Goal: Task Accomplishment & Management: Use online tool/utility

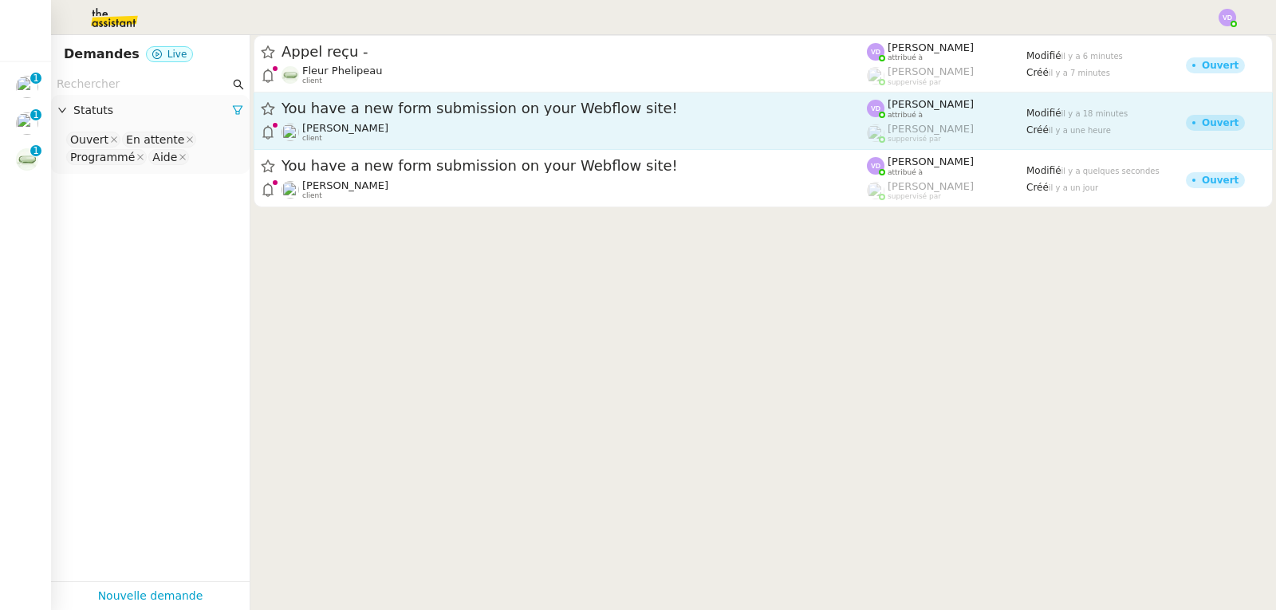
click at [418, 119] on div "You have a new form submission on your Webflow site! [PERSON_NAME] client" at bounding box center [574, 121] width 585 height 44
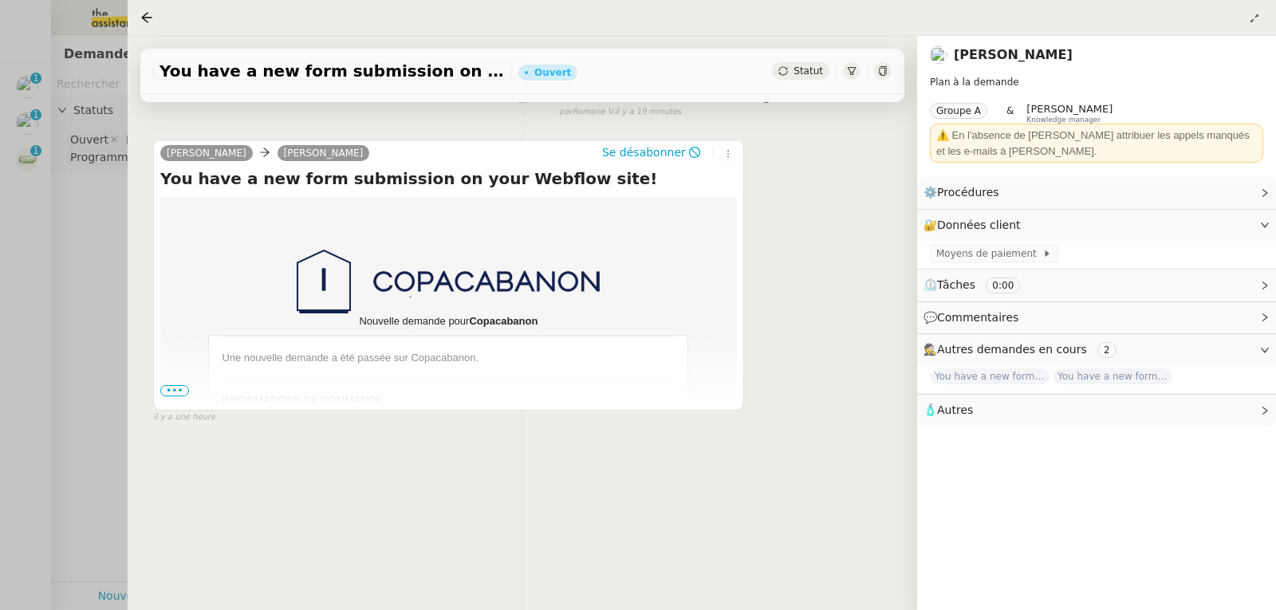
scroll to position [215, 0]
click at [179, 385] on span "•••" at bounding box center [174, 390] width 29 height 11
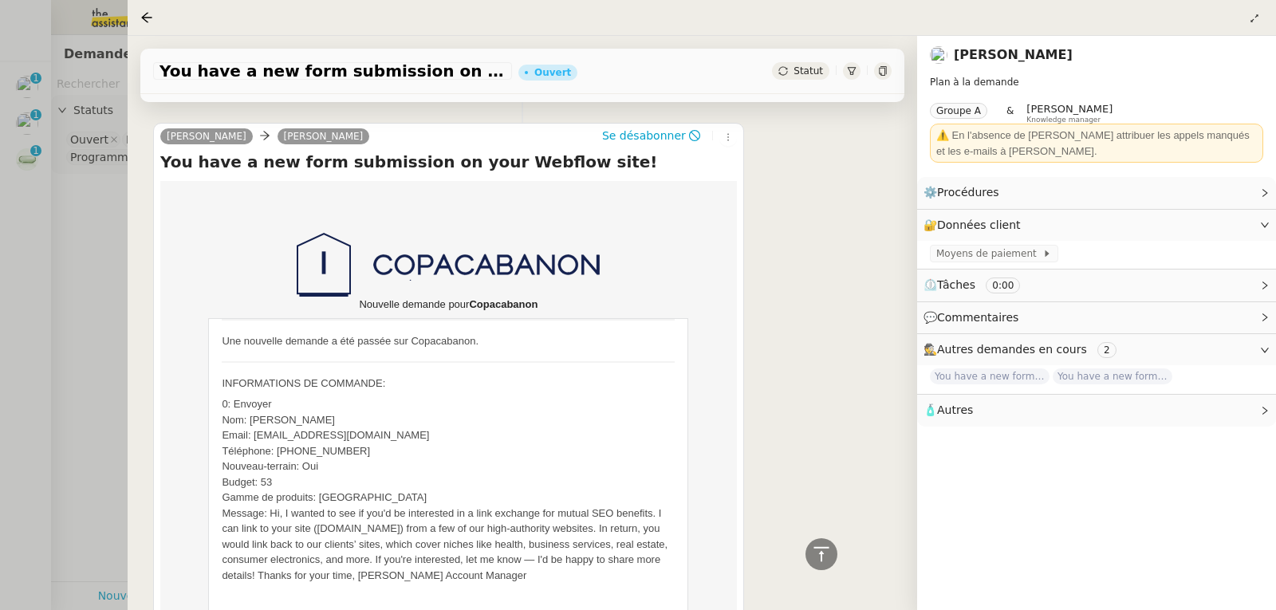
scroll to position [55, 0]
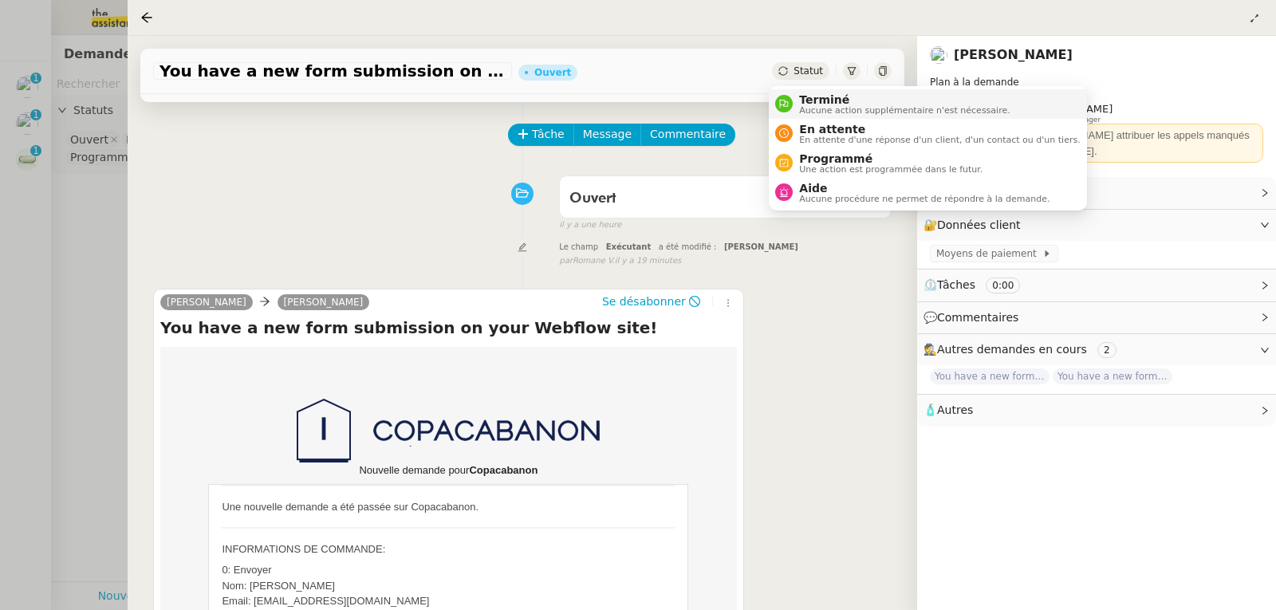
click at [818, 107] on span "Aucune action supplémentaire n'est nécessaire." at bounding box center [904, 110] width 211 height 9
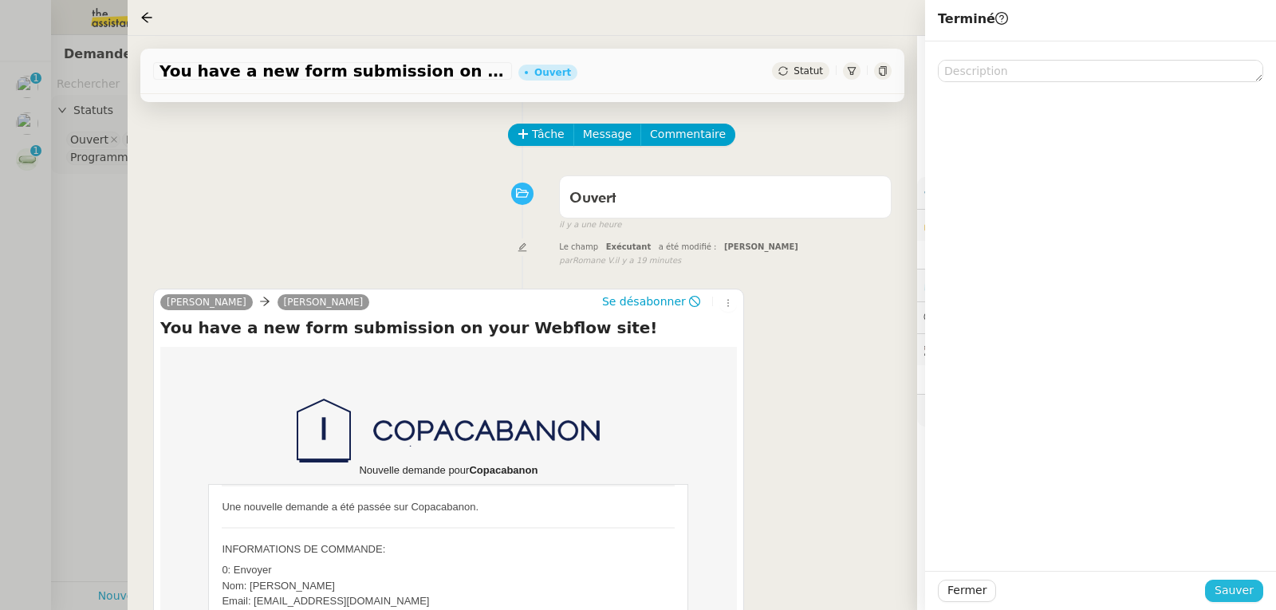
click at [1213, 589] on button "Sauver" at bounding box center [1234, 591] width 58 height 22
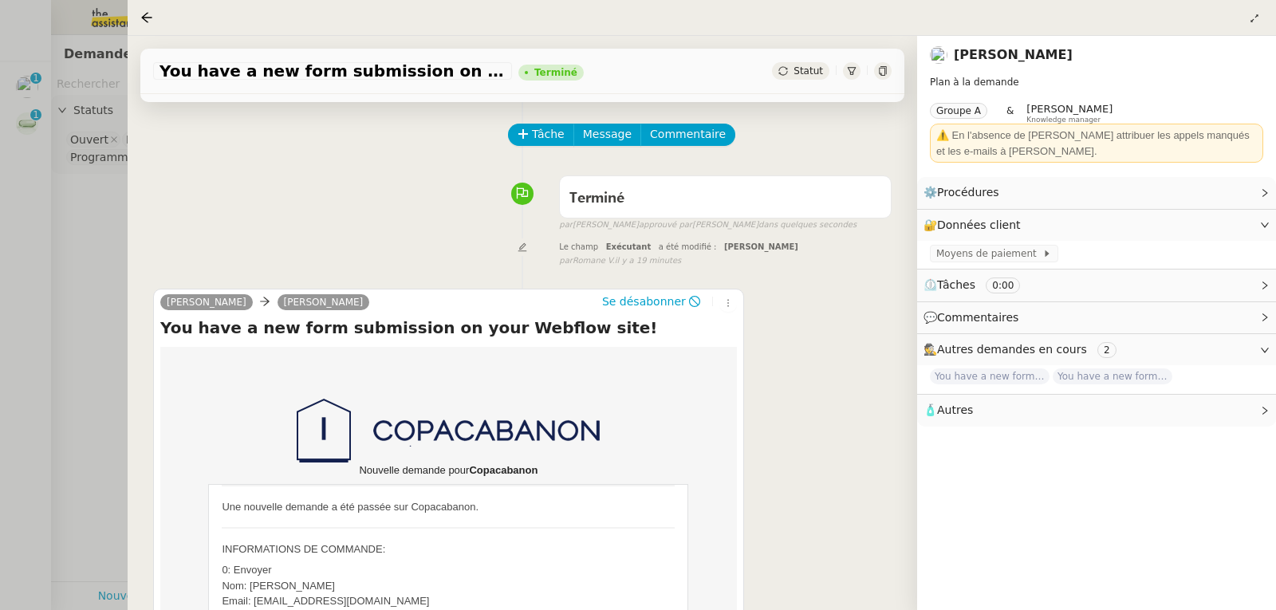
click at [6, 247] on div at bounding box center [638, 305] width 1276 height 610
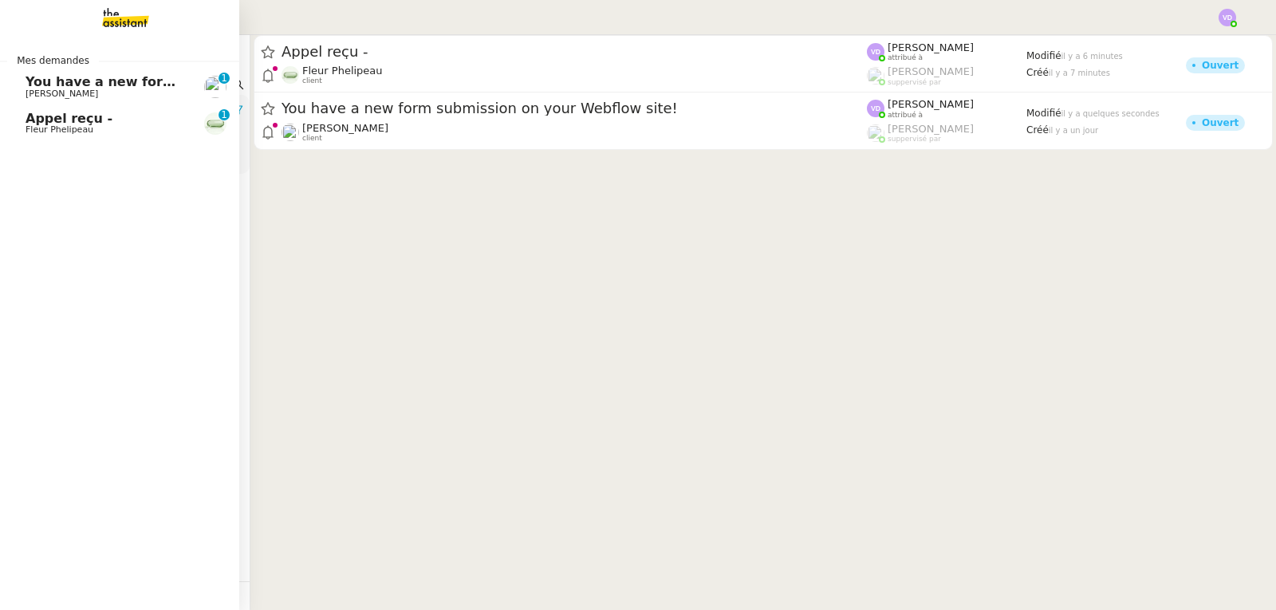
click at [52, 117] on span "Appel reçu -" at bounding box center [69, 118] width 87 height 15
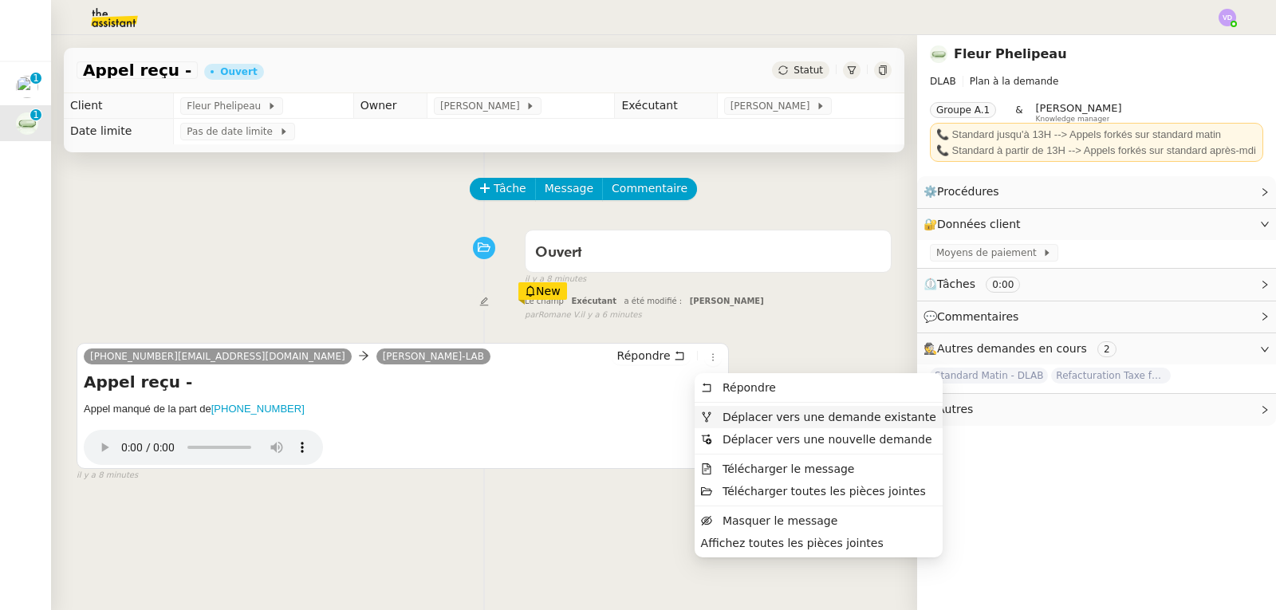
click at [740, 419] on span "Déplacer vers une demande existante" at bounding box center [830, 417] width 214 height 13
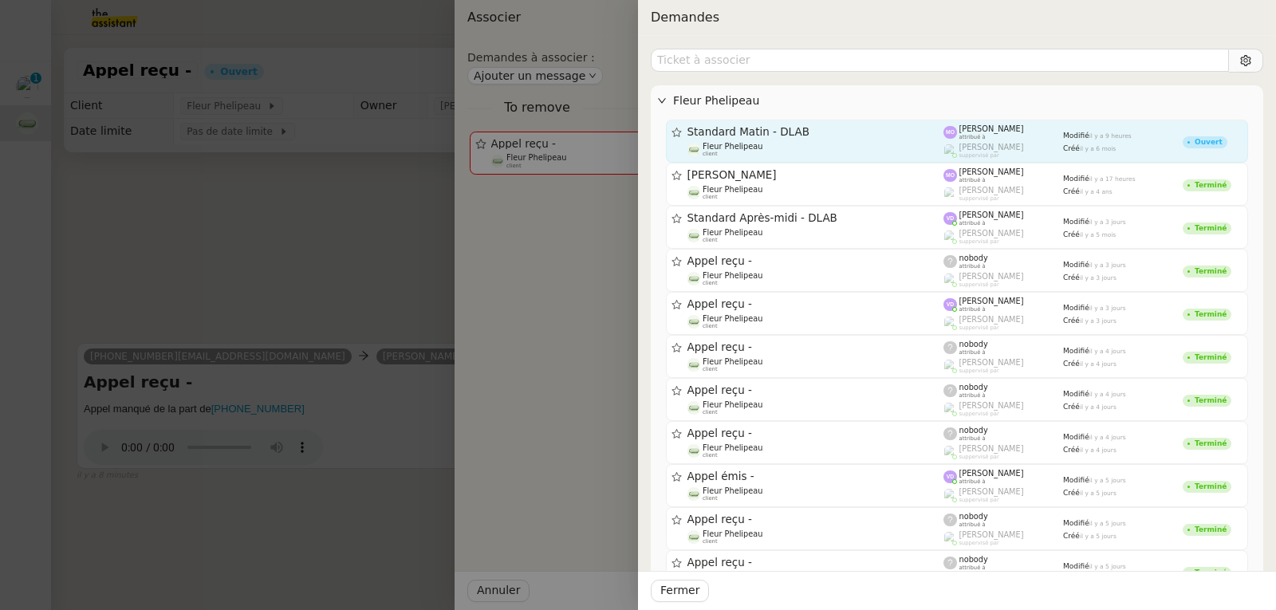
click at [787, 133] on span "Standard Matin - DLAB" at bounding box center [816, 132] width 257 height 11
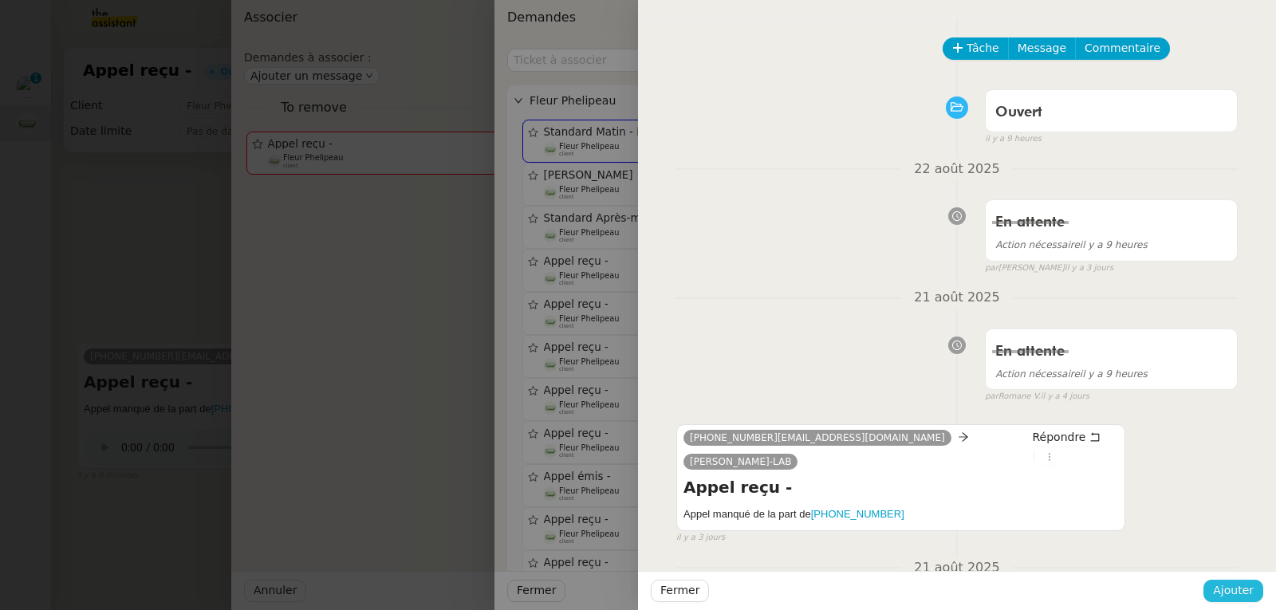
click at [1228, 586] on span "Ajouter" at bounding box center [1233, 591] width 41 height 18
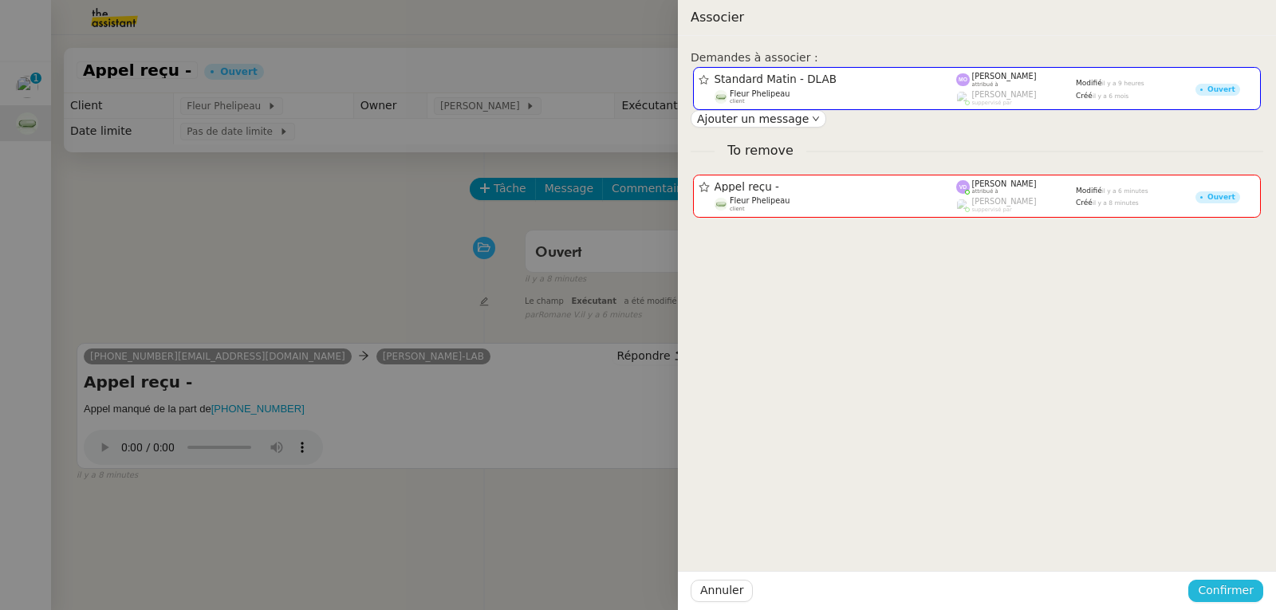
click at [1228, 586] on span "Confirmer" at bounding box center [1226, 591] width 56 height 18
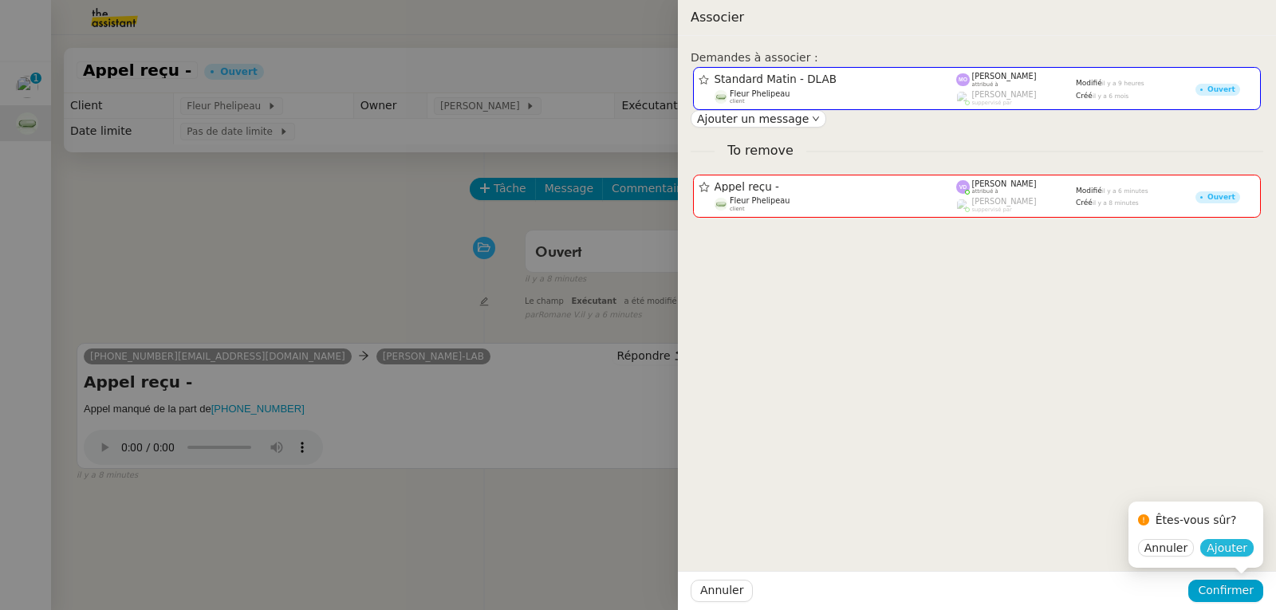
click at [1223, 556] on span "Ajouter" at bounding box center [1227, 548] width 41 height 16
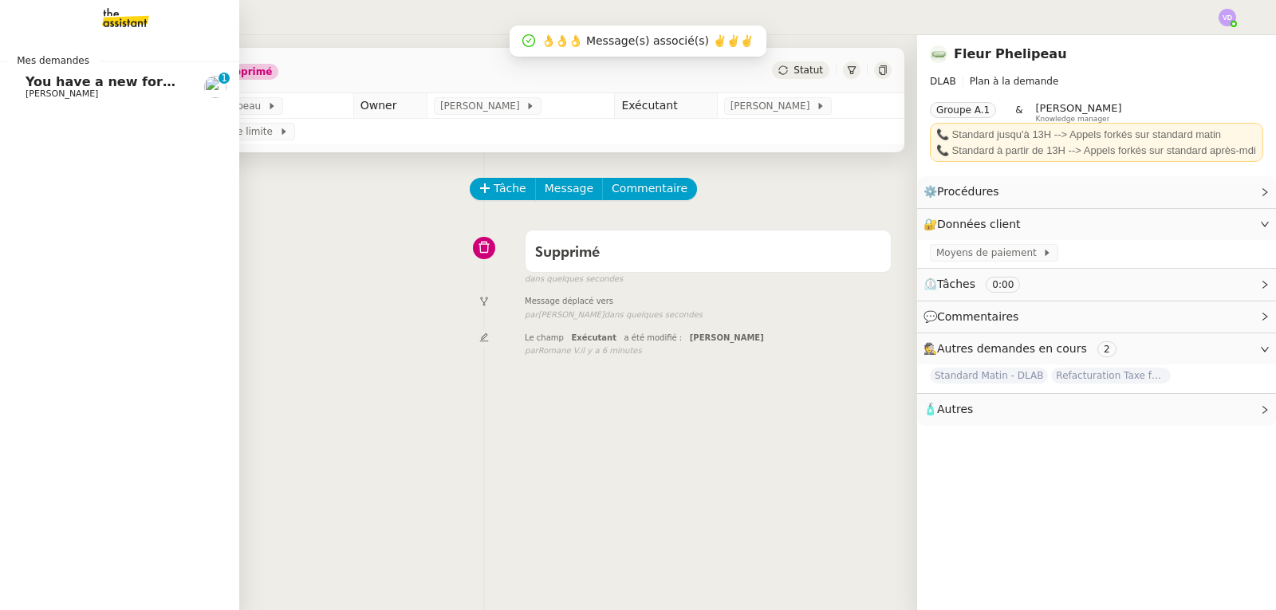
click at [41, 88] on span "You have a new form submission on your Webflow site!" at bounding box center [225, 81] width 398 height 15
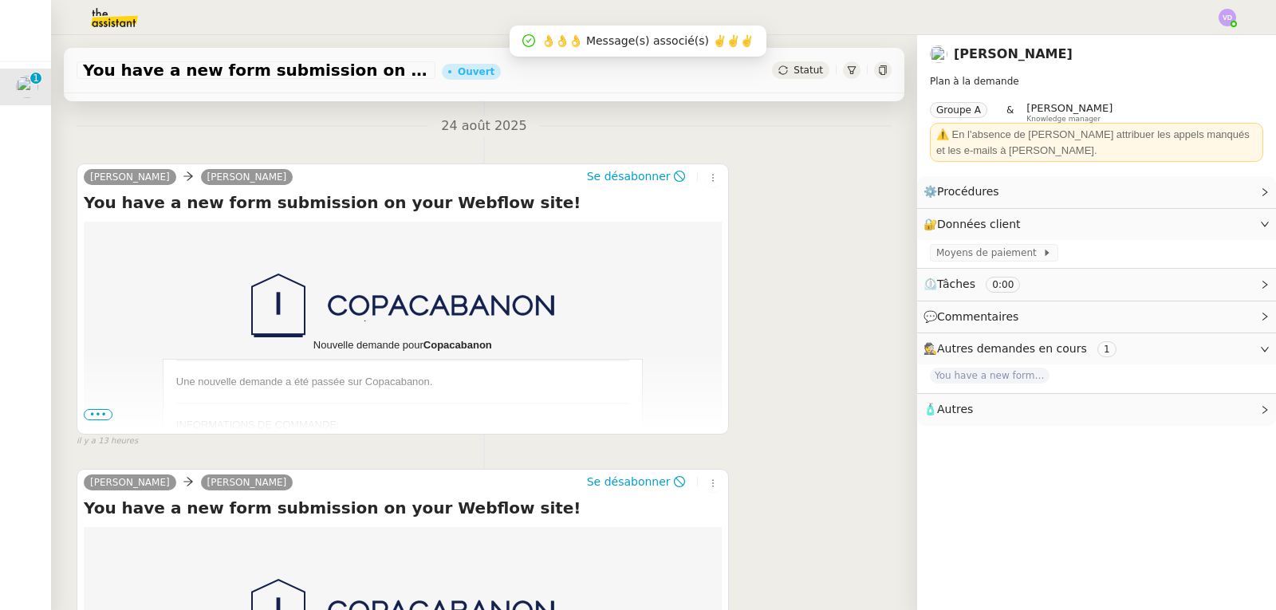
scroll to position [239, 0]
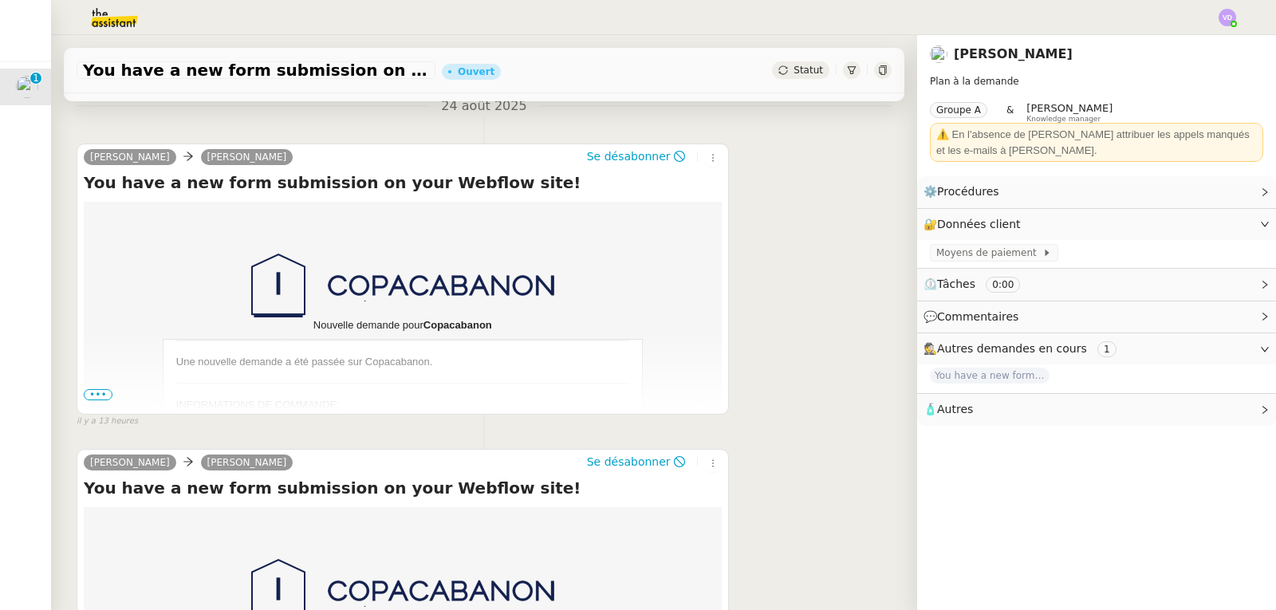
click at [104, 396] on span "•••" at bounding box center [98, 394] width 29 height 11
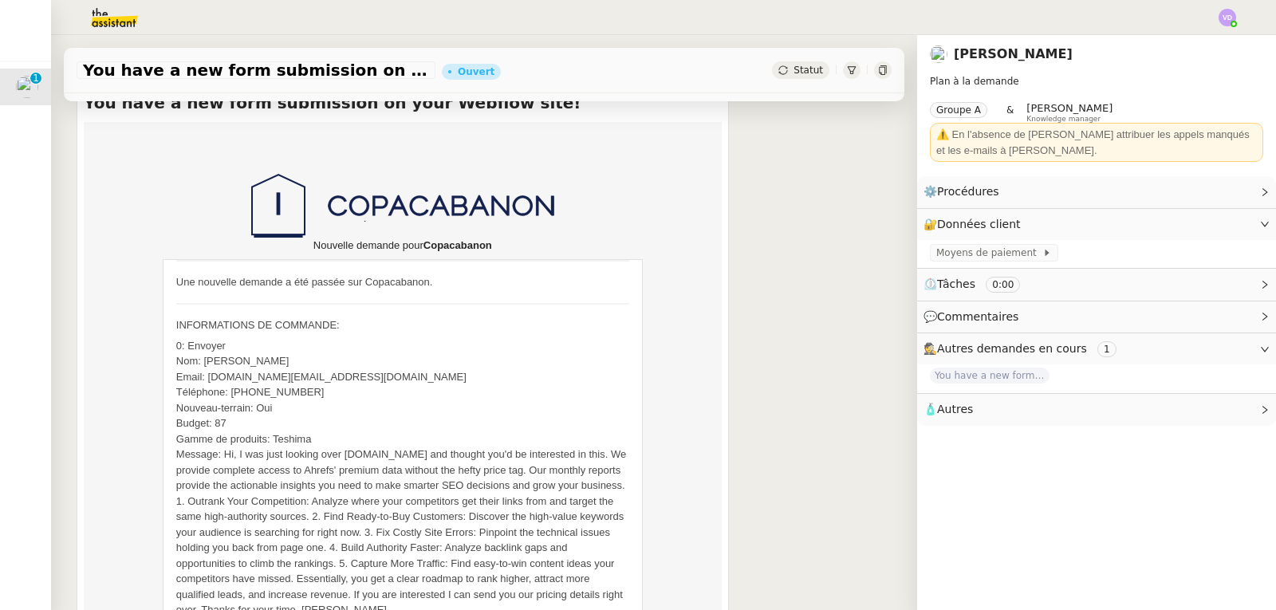
scroll to position [399, 0]
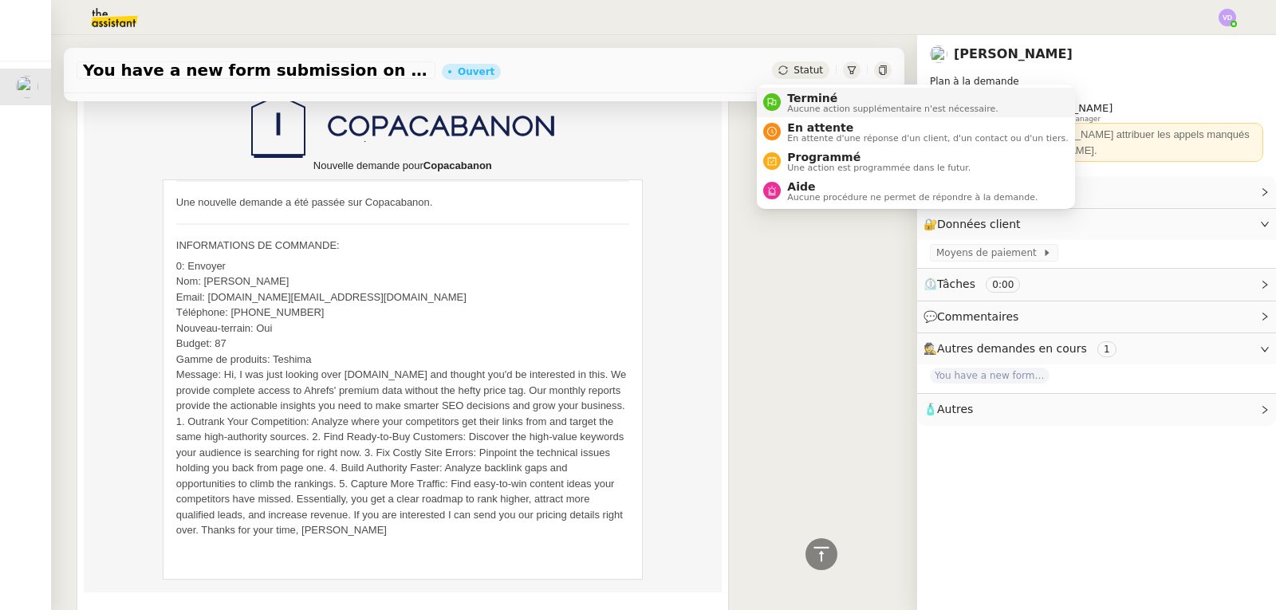
click at [798, 104] on span "Aucune action supplémentaire n'est nécessaire." at bounding box center [892, 108] width 211 height 9
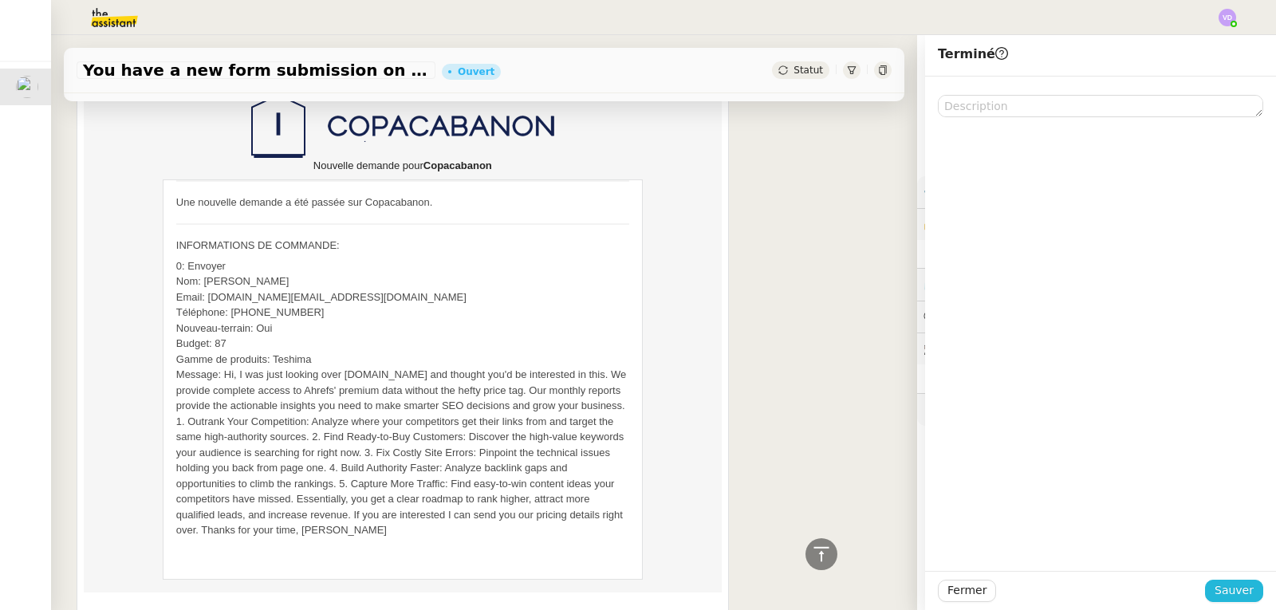
click at [1220, 594] on span "Sauver" at bounding box center [1234, 591] width 39 height 18
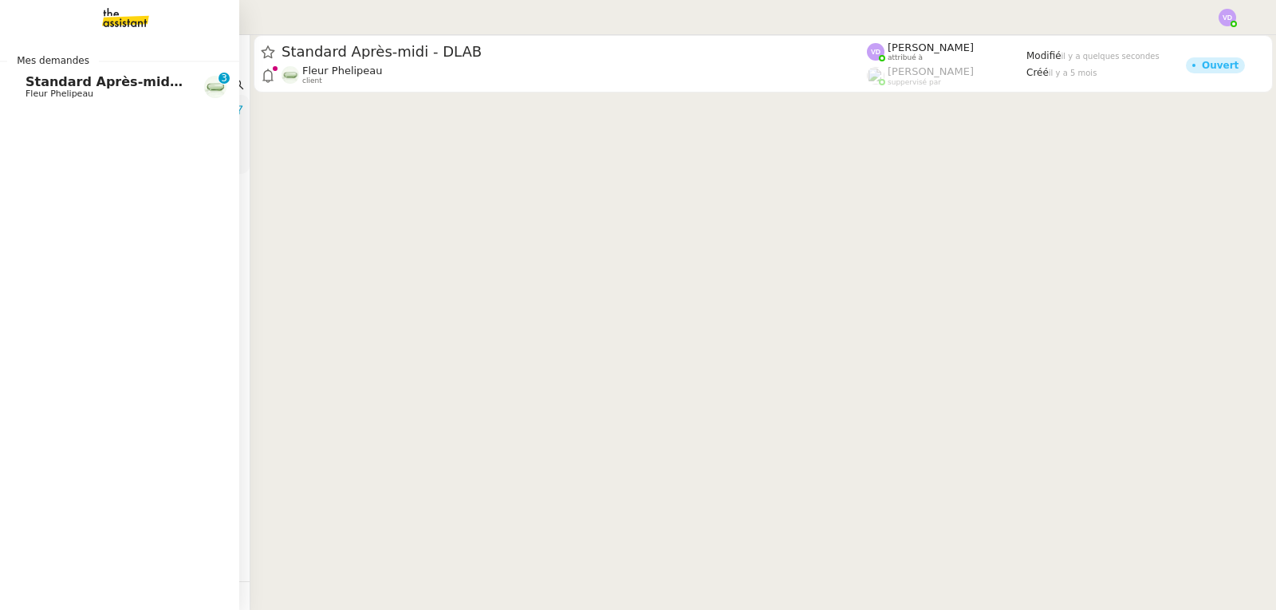
drag, startPoint x: 37, startPoint y: 88, endPoint x: 364, endPoint y: 211, distance: 349.4
click at [37, 88] on span "Standard Après-midi - DLAB" at bounding box center [126, 81] width 201 height 15
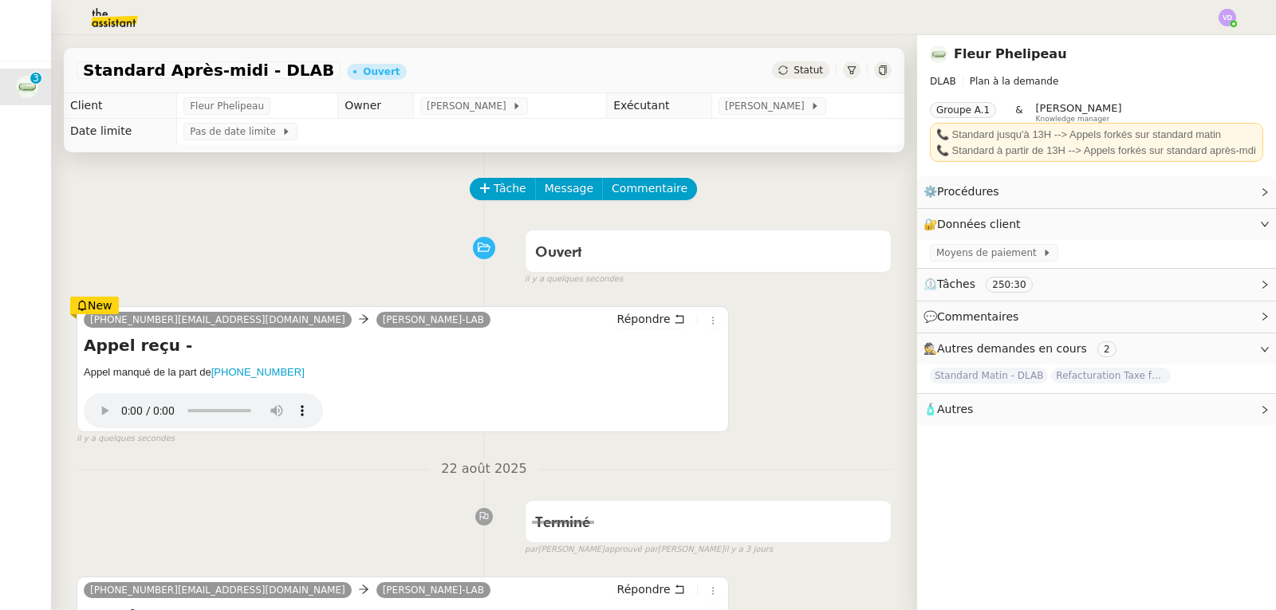
scroll to position [80, 0]
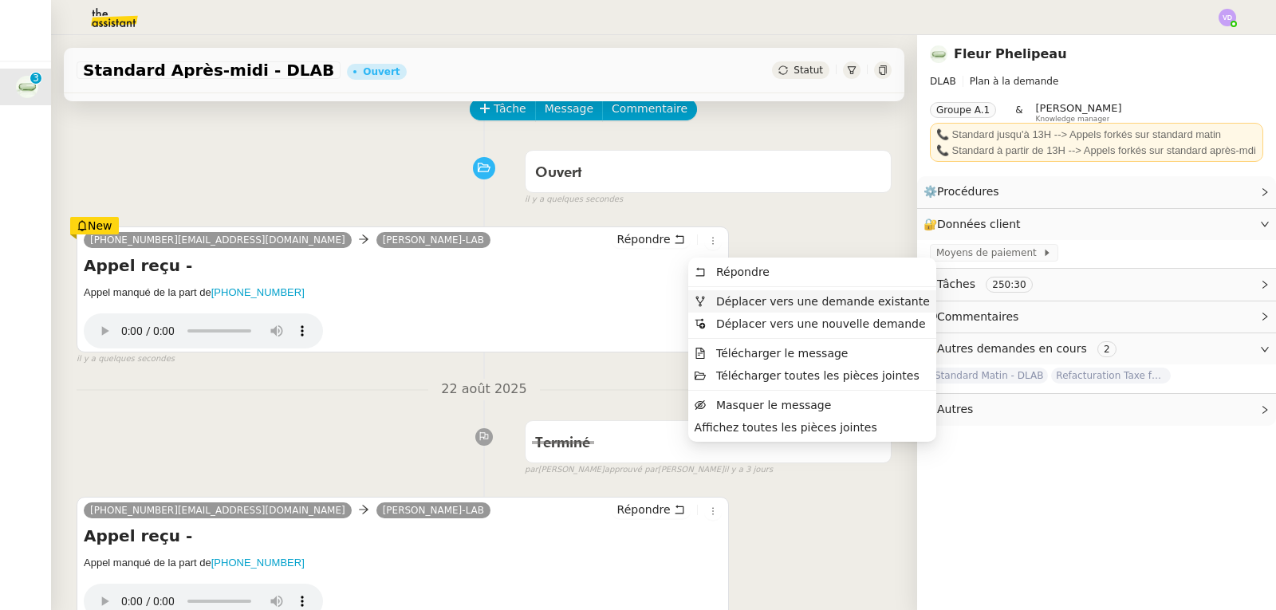
click at [737, 308] on span "Déplacer vers une demande existante" at bounding box center [823, 301] width 214 height 13
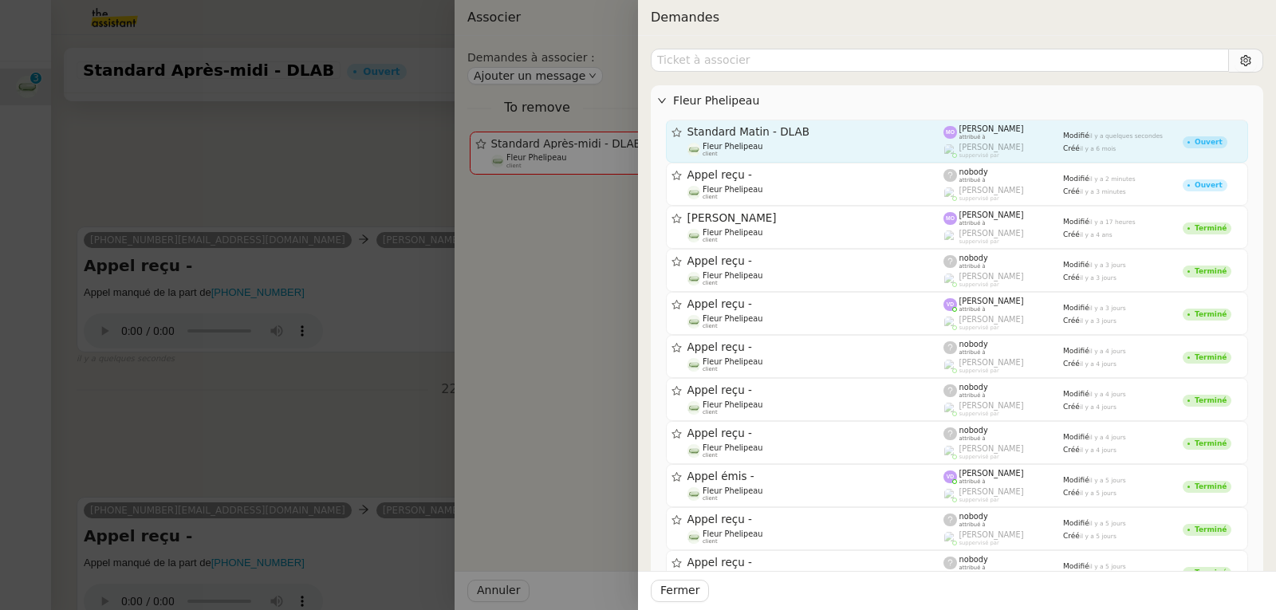
click at [744, 139] on div "Standard Matin - DLAB" at bounding box center [816, 132] width 257 height 14
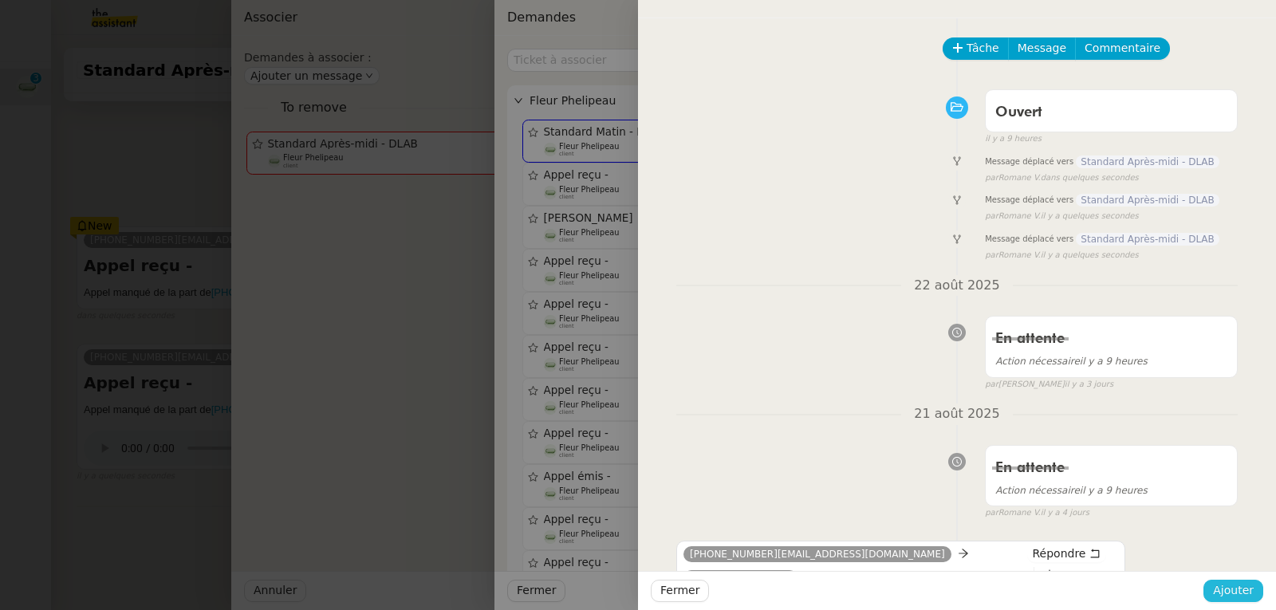
click at [1219, 584] on span "Ajouter" at bounding box center [1233, 591] width 41 height 18
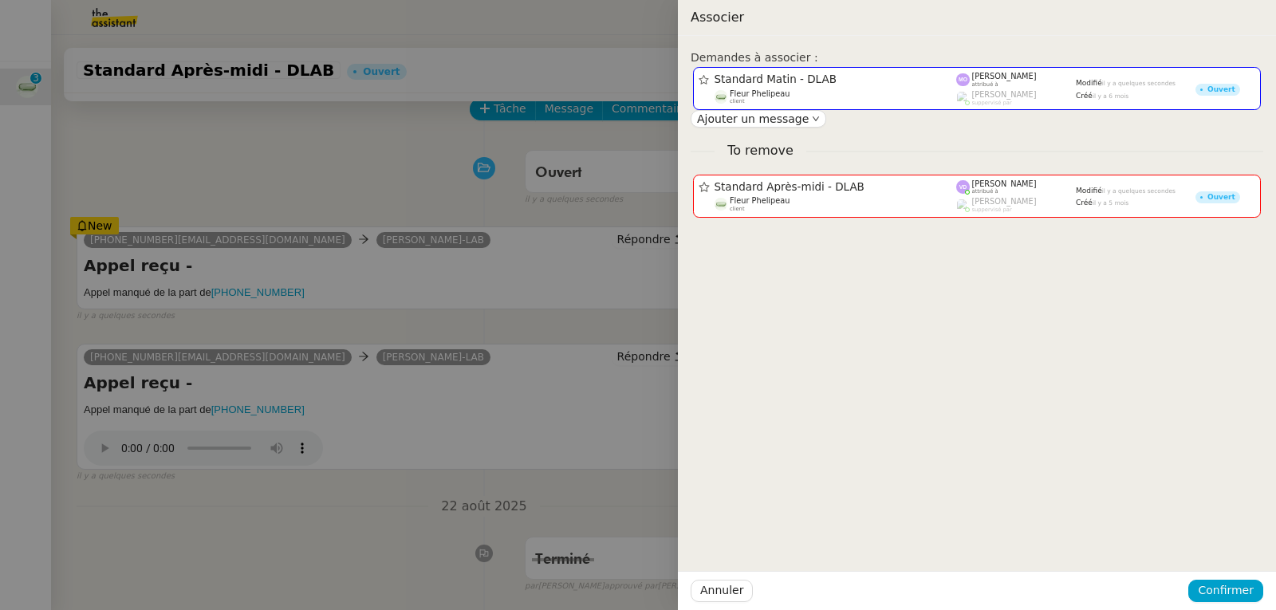
click at [270, 127] on div at bounding box center [638, 305] width 1276 height 610
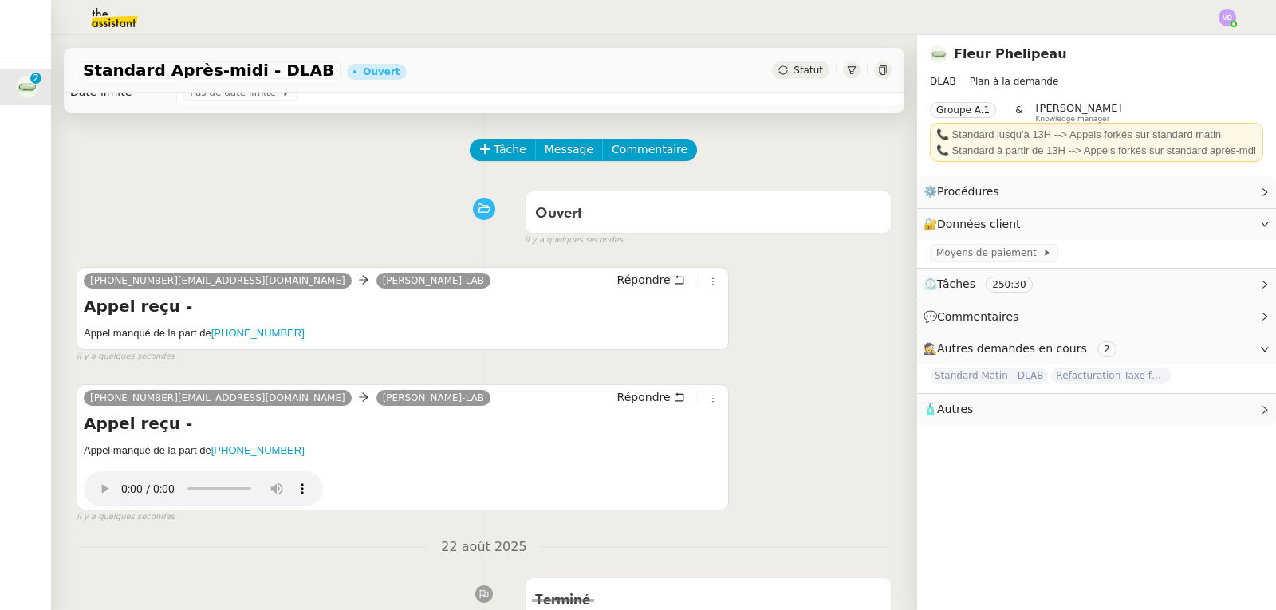
scroll to position [0, 0]
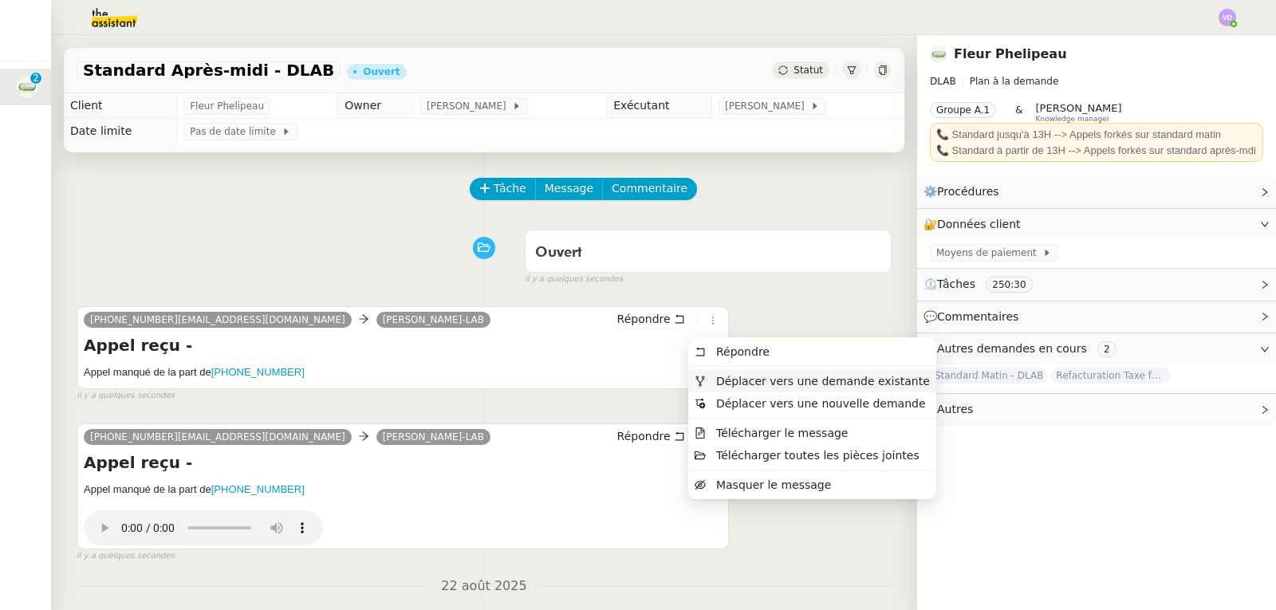
click at [738, 381] on span "Déplacer vers une demande existante" at bounding box center [823, 381] width 214 height 13
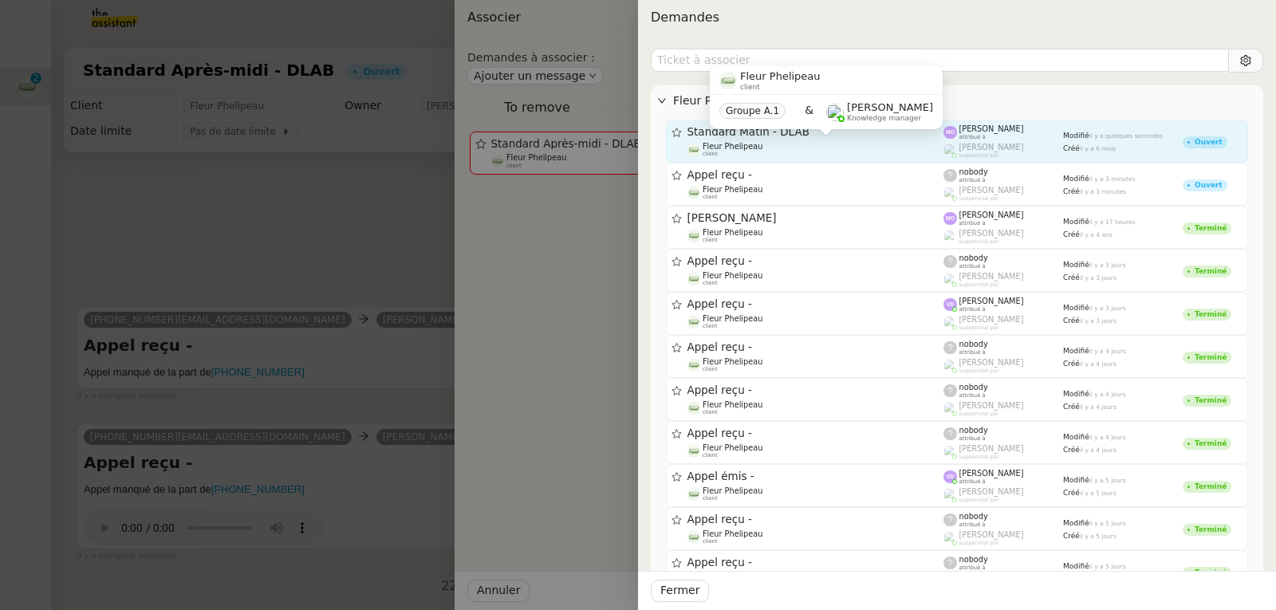
click at [780, 142] on div "Fleur Phelipeau client" at bounding box center [816, 150] width 257 height 16
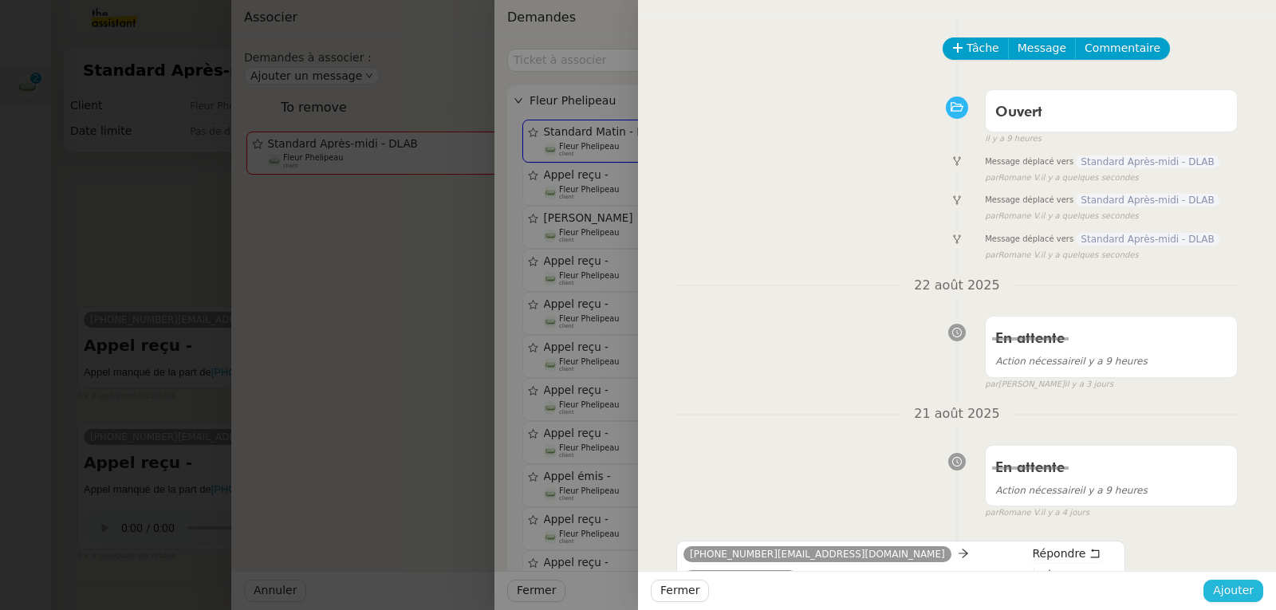
click at [1212, 589] on button "Ajouter" at bounding box center [1234, 591] width 60 height 22
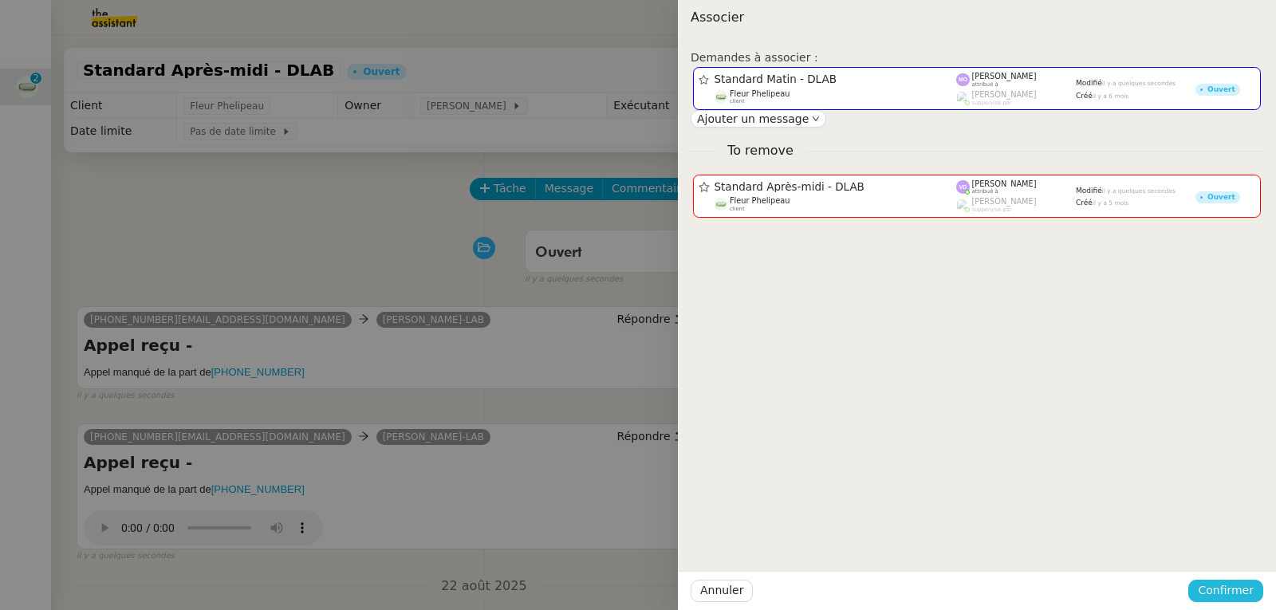
click at [1216, 587] on span "Confirmer" at bounding box center [1226, 591] width 56 height 18
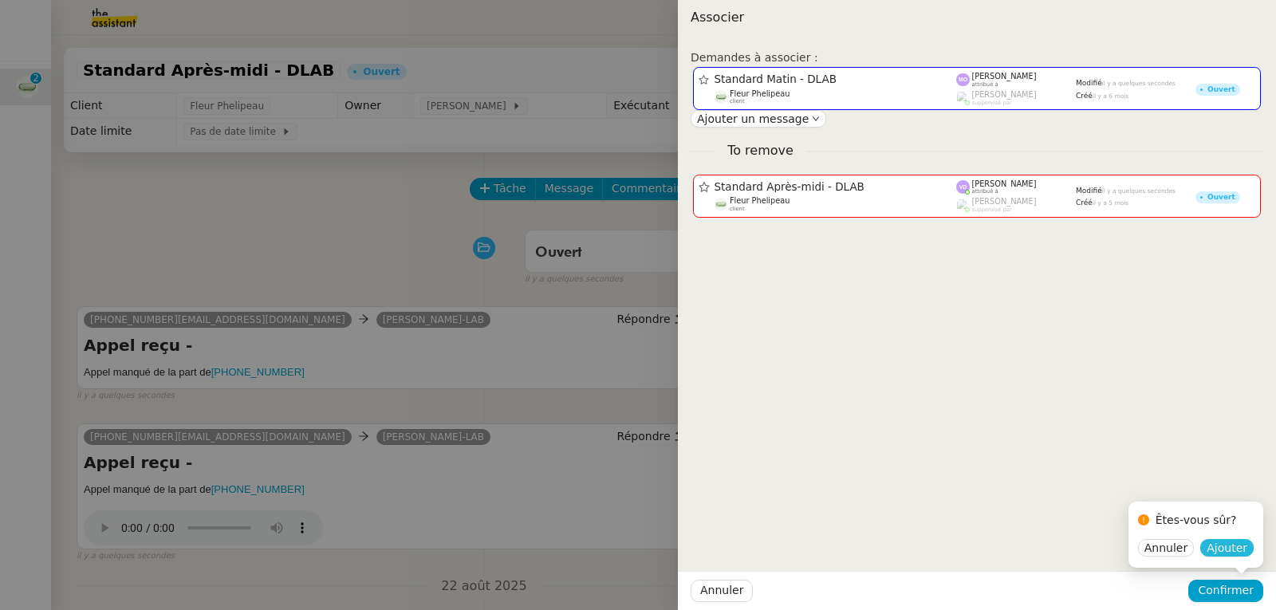
click at [1233, 555] on span "Ajouter" at bounding box center [1227, 548] width 41 height 16
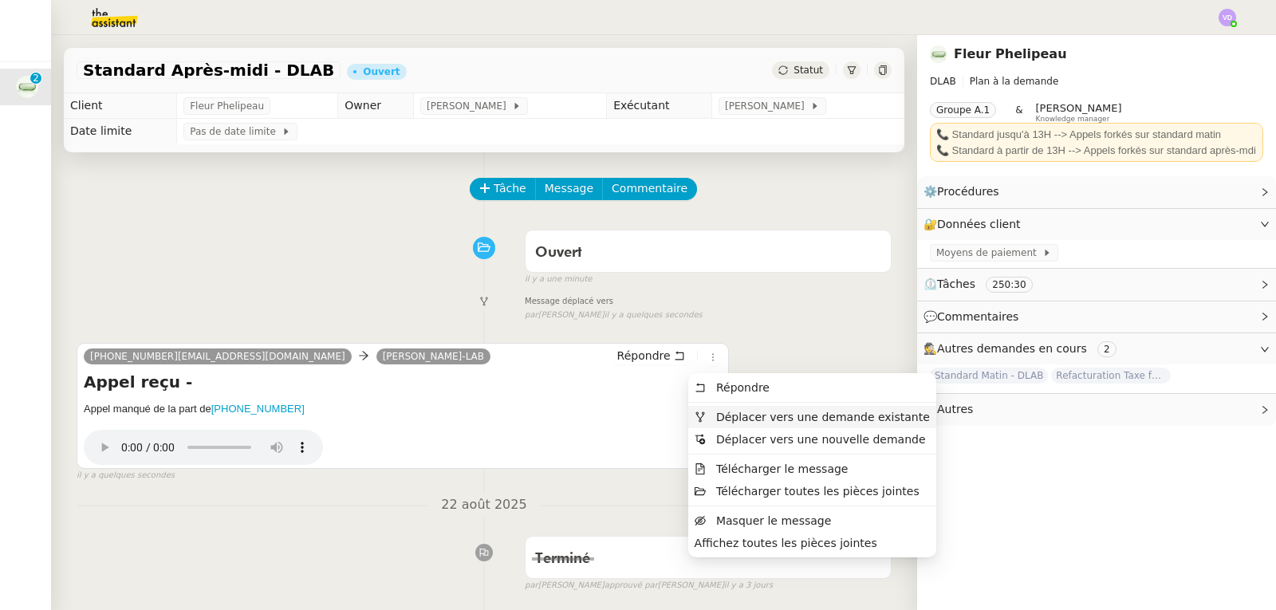
click at [722, 424] on span "Déplacer vers une demande existante" at bounding box center [823, 417] width 214 height 13
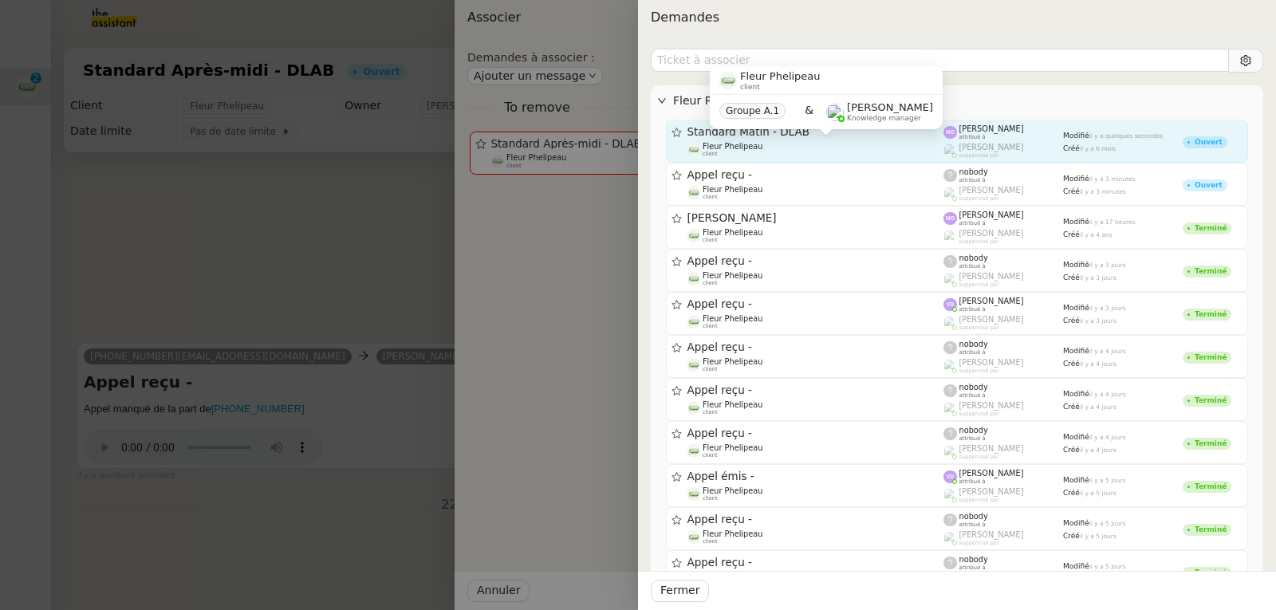
click at [753, 141] on div "Fleur Phelipeau client Groupe A.1 & [PERSON_NAME] Knowledge manager" at bounding box center [826, 103] width 233 height 75
click at [791, 143] on div "Fleur Phelipeau client" at bounding box center [816, 150] width 257 height 16
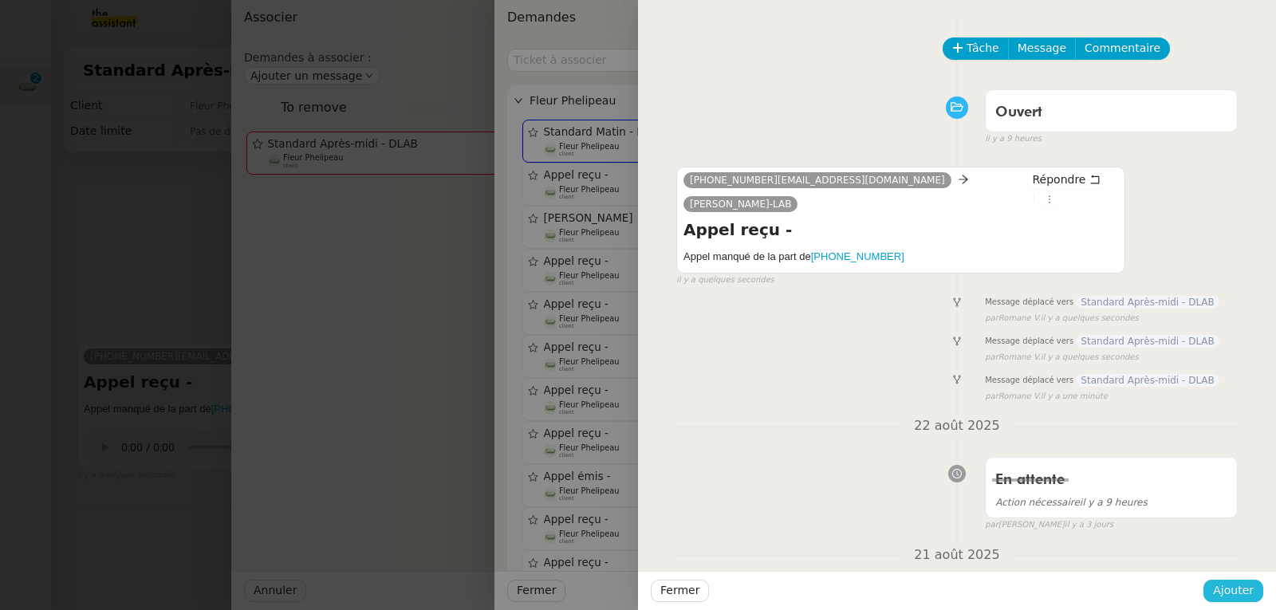
click at [1240, 596] on span "Ajouter" at bounding box center [1233, 591] width 41 height 18
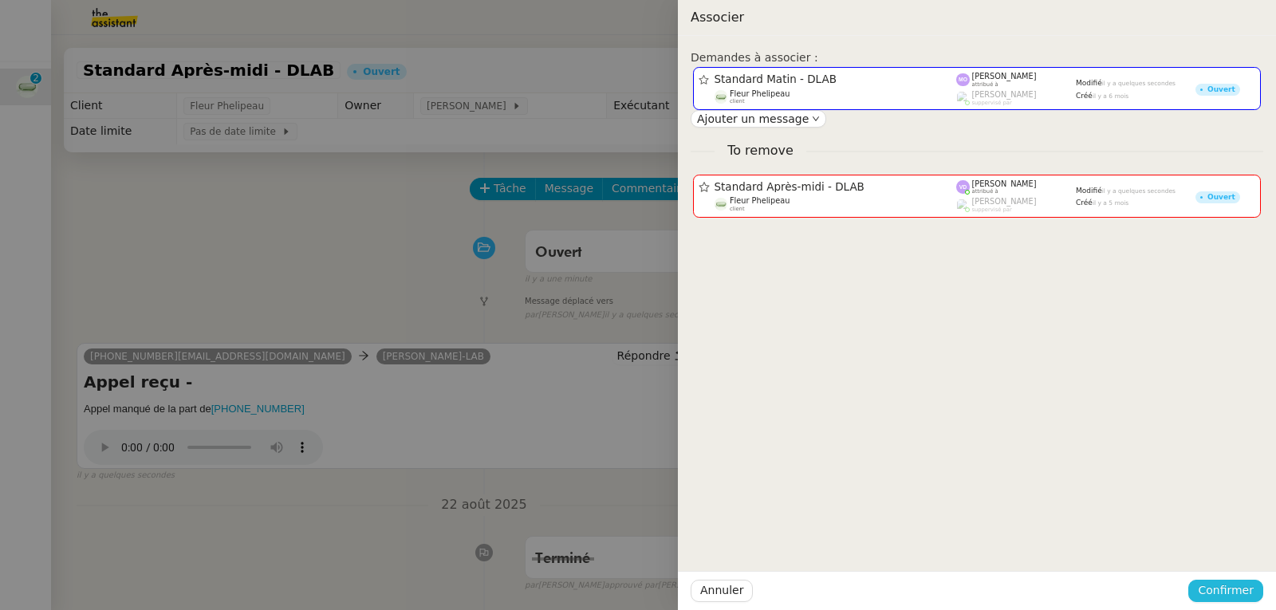
click at [1231, 586] on span "Confirmer" at bounding box center [1226, 591] width 56 height 18
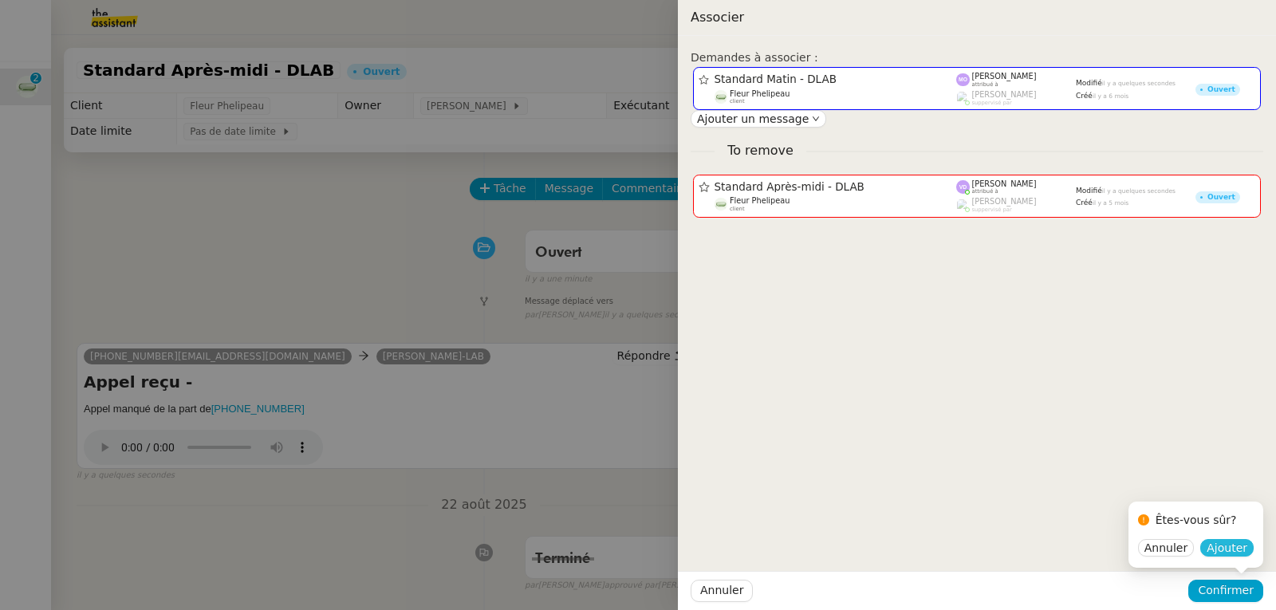
click at [1231, 546] on span "Ajouter" at bounding box center [1227, 548] width 41 height 16
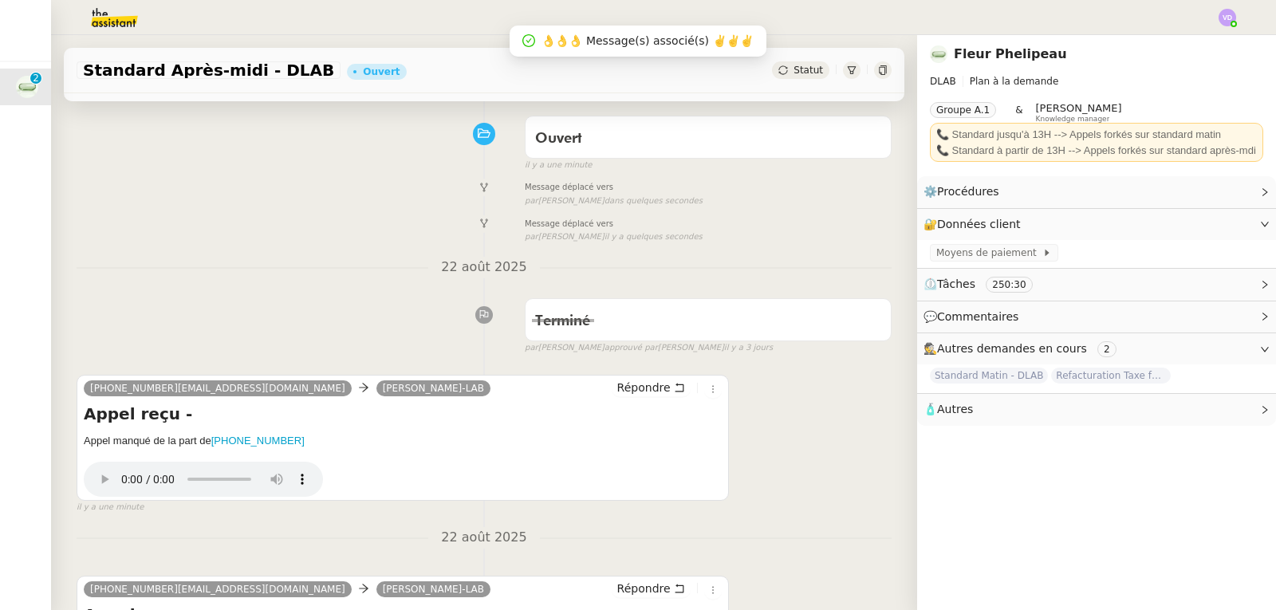
scroll to position [160, 0]
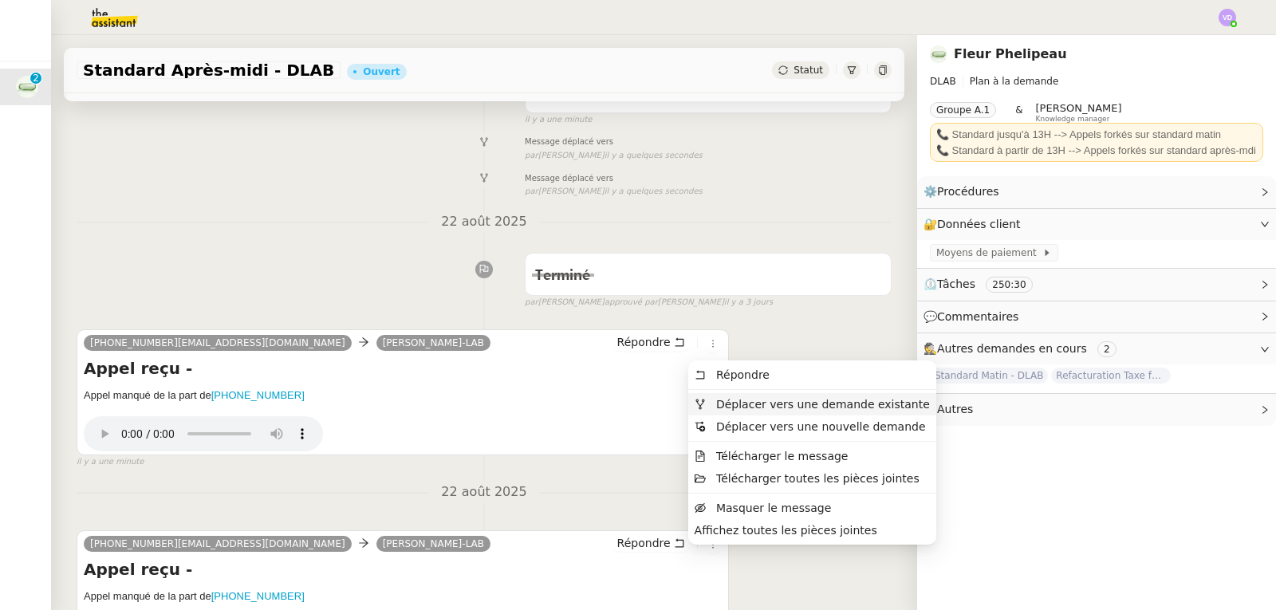
click at [736, 402] on span "Déplacer vers une demande existante" at bounding box center [823, 404] width 214 height 13
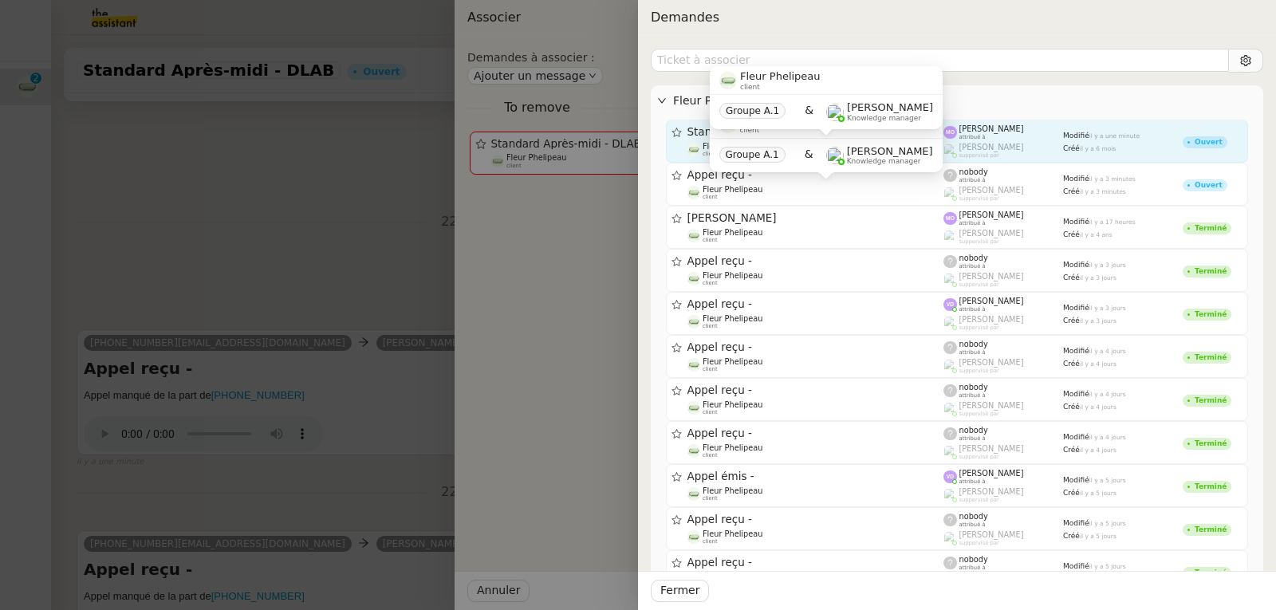
click at [704, 143] on span "Fleur Phelipeau" at bounding box center [733, 146] width 60 height 9
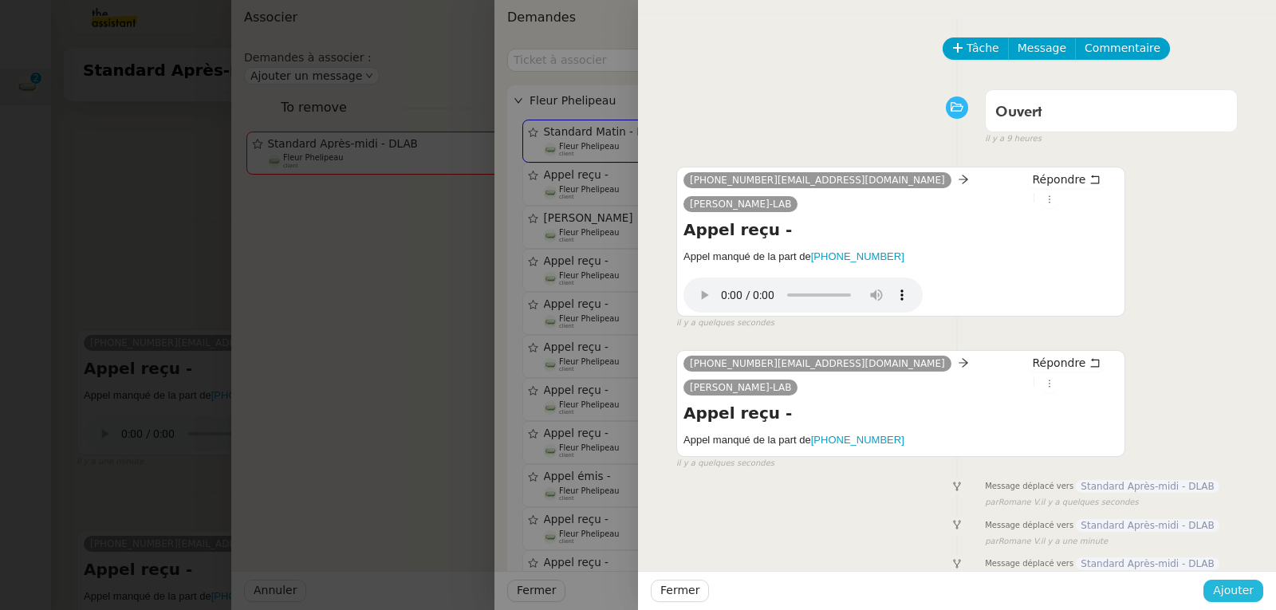
click at [1232, 599] on span "Ajouter" at bounding box center [1233, 591] width 41 height 18
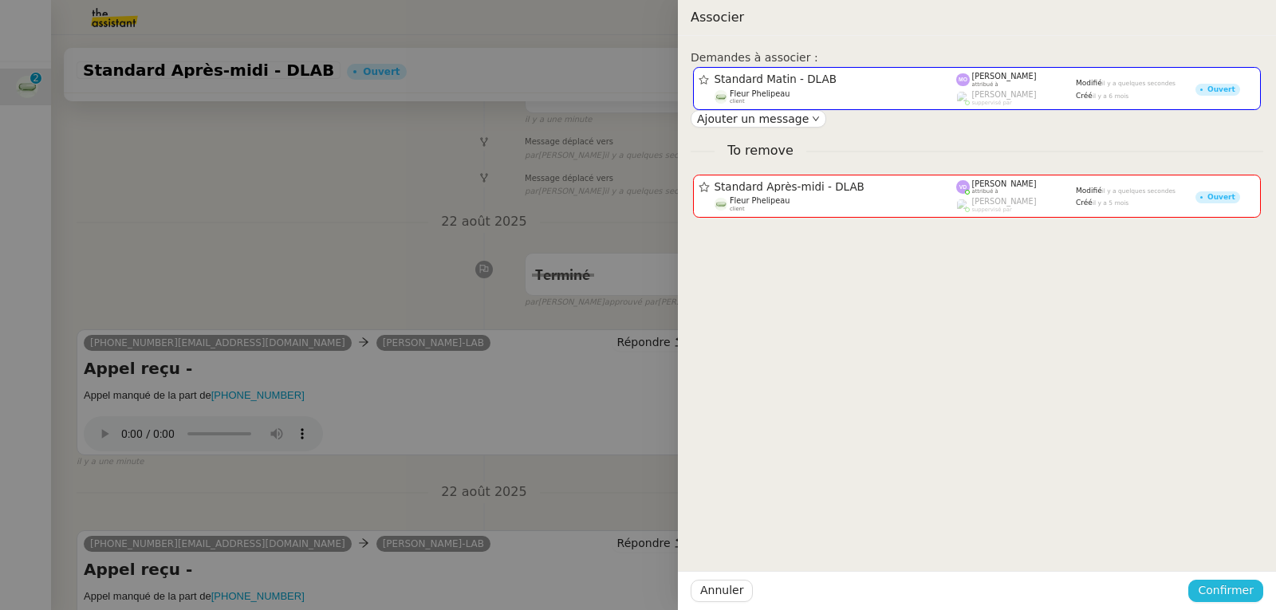
click at [1223, 591] on span "Confirmer" at bounding box center [1226, 591] width 56 height 18
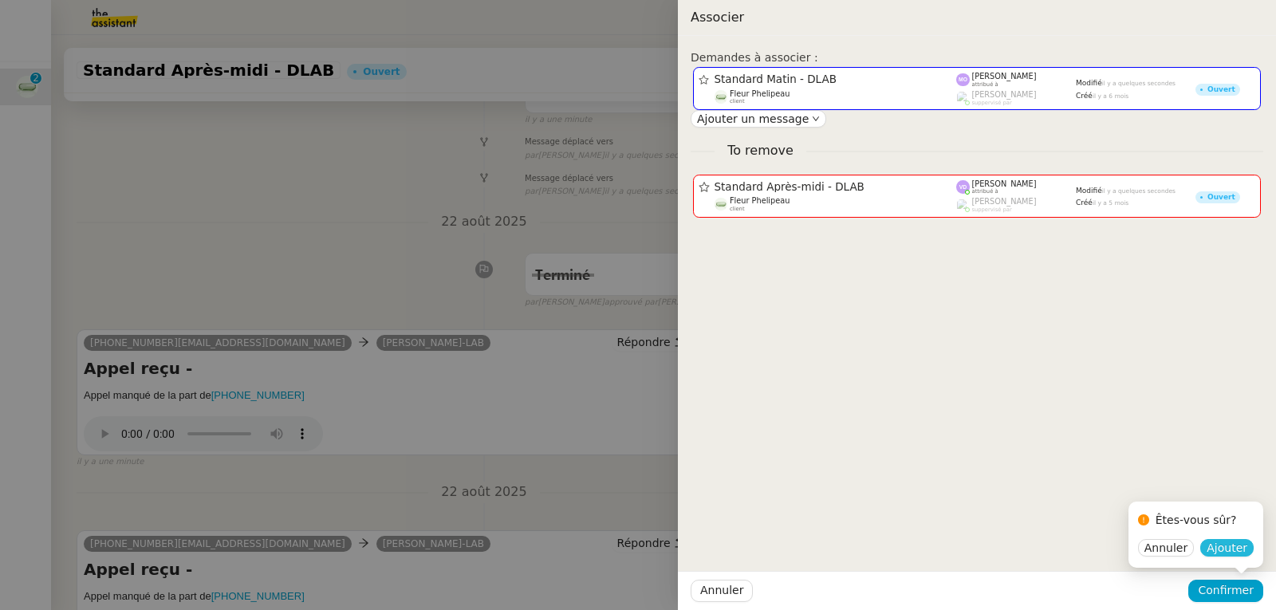
click at [1224, 544] on span "Ajouter" at bounding box center [1227, 548] width 41 height 16
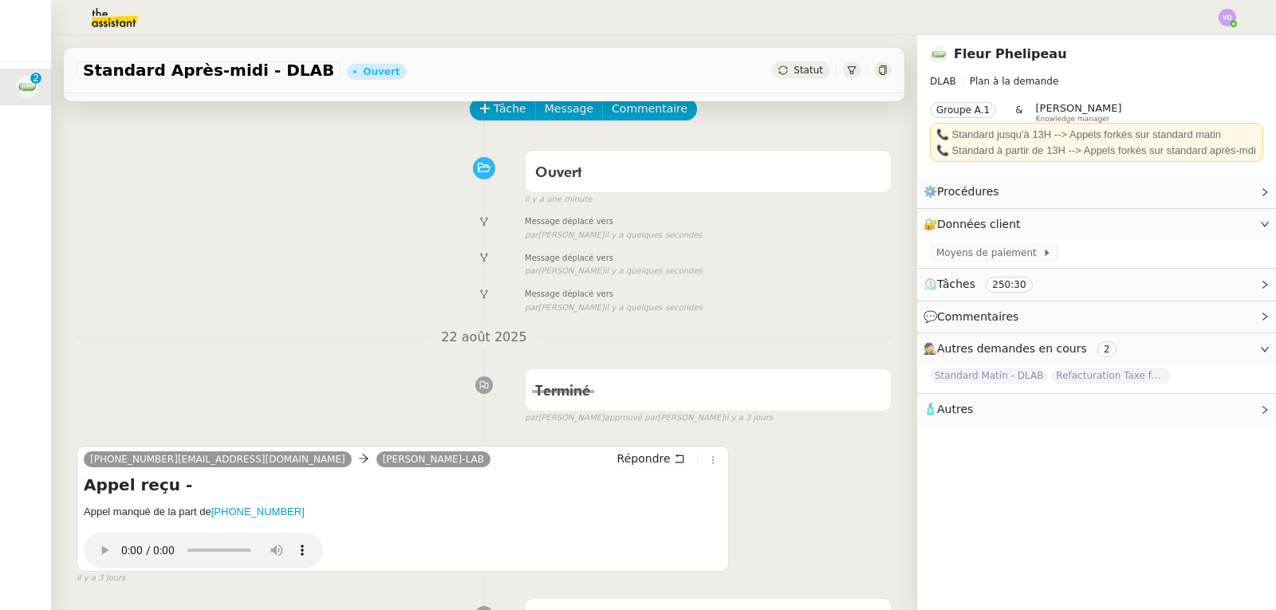
scroll to position [0, 0]
